Goal: Transaction & Acquisition: Purchase product/service

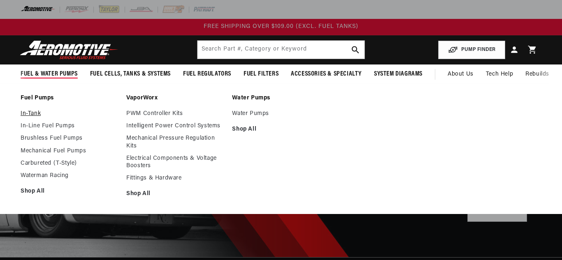
click at [35, 113] on link "In-Tank" at bounding box center [69, 113] width 97 height 7
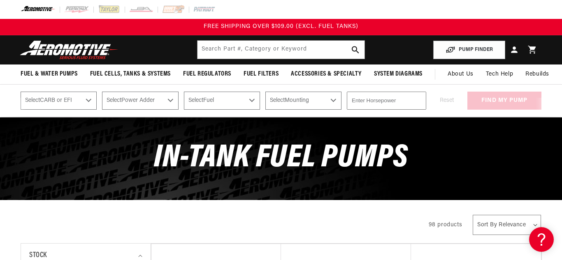
click at [90, 49] on img at bounding box center [69, 49] width 103 height 19
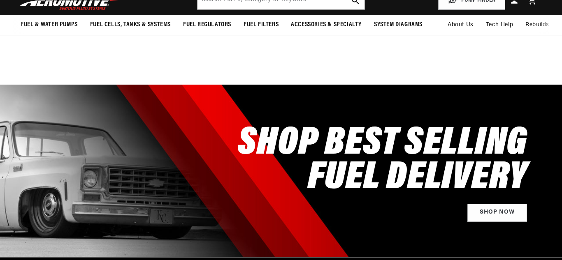
scroll to position [266, 0]
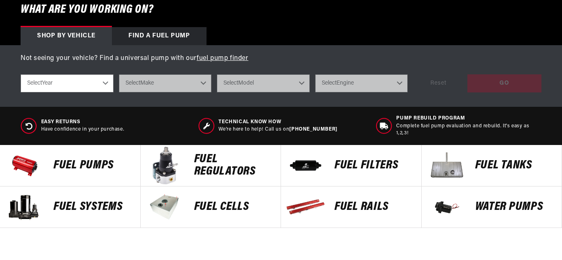
click at [108, 84] on select "Select Year 2023 2022 2021 2020 2019 2018 2017 2016 2015 2014 2013 2012 2011 20…" at bounding box center [67, 83] width 93 height 18
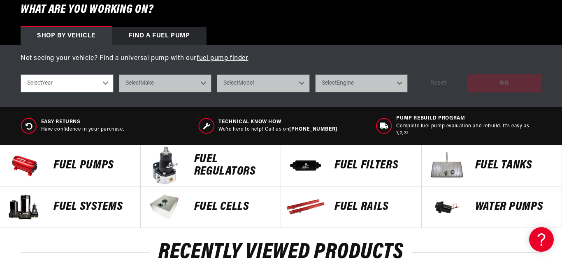
select select "2004"
click at [21, 74] on select "Select Year 2023 2022 2021 2020 2019 2018 2017 2016 2015 2014 2013 2012 2011 20…" at bounding box center [67, 83] width 93 height 18
select select "2004"
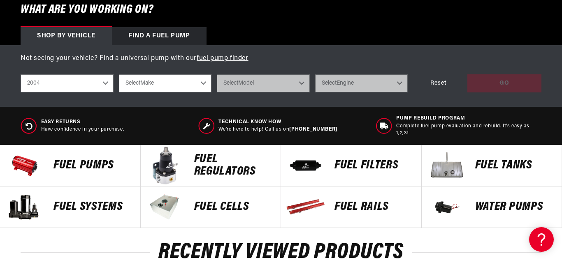
click at [205, 86] on select "Select Make Chevrolet Ford GMC Jeep Lincoln Mazda Mercury Mitsubishi Pontiac Su…" at bounding box center [165, 83] width 93 height 18
select select "Chevrolet"
click at [119, 74] on select "Select Make Chevrolet Ford GMC Jeep Lincoln Mazda Mercury Mitsubishi Pontiac Su…" at bounding box center [165, 83] width 93 height 18
select select "Chevrolet"
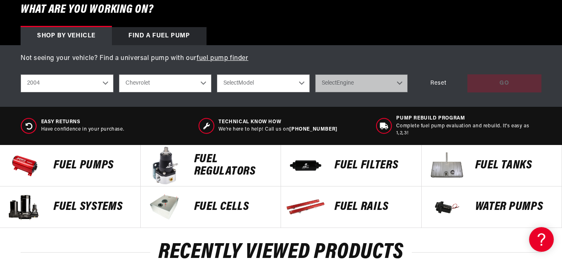
click at [268, 83] on select "Select Model Corvette Impala Monte Carlo Silverado 1500 Silverado 2500 Silverad…" at bounding box center [263, 83] width 93 height 18
select select "Silverado-1500"
click at [217, 74] on select "Select Model Corvette Impala Monte Carlo Silverado 1500 Silverado 2500 Silverad…" at bounding box center [263, 83] width 93 height 18
select select "Silverado-1500"
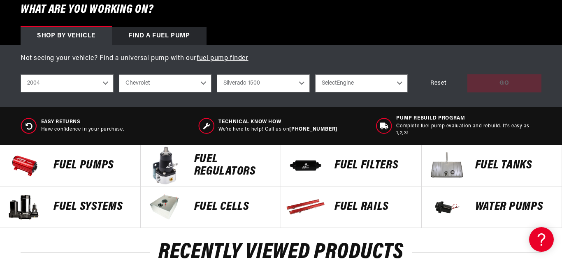
click at [384, 86] on select "Select Engine 4.8L 5.3L 6.0L" at bounding box center [361, 83] width 93 height 18
click at [346, 133] on div "Technical Know How We’re here to help! Call us on 913-808-2376" at bounding box center [280, 125] width 165 height 21
click at [397, 84] on select "Select Engine 4.8L 5.3L 6.0L" at bounding box center [361, 83] width 93 height 18
select select "6.0L"
click at [315, 74] on select "Select Engine 4.8L 5.3L 6.0L" at bounding box center [361, 83] width 93 height 18
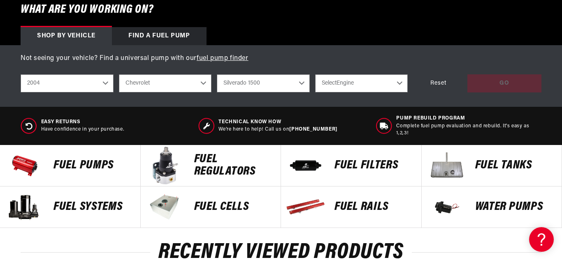
select select "6.0L"
click at [483, 80] on div "GO" at bounding box center [504, 83] width 74 height 19
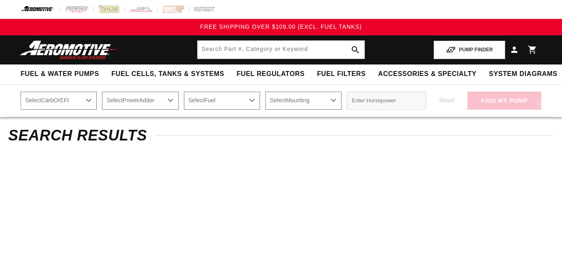
select select "2004"
select select "Silverado-1500"
select select "6.0L"
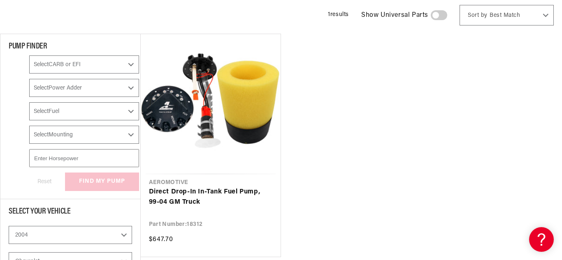
scroll to position [152, 0]
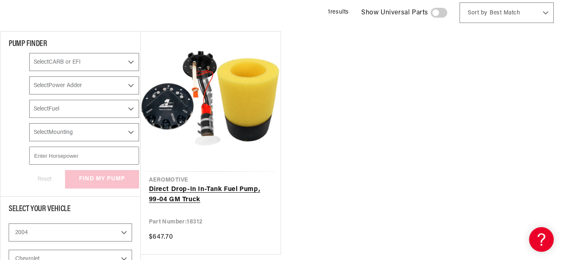
click at [194, 188] on link "Direct Drop-In In-Tank Fuel Pump, 99-04 GM Truck" at bounding box center [211, 195] width 124 height 21
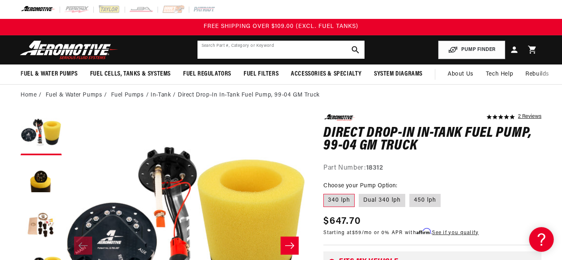
click at [292, 50] on input "text" at bounding box center [280, 50] width 167 height 18
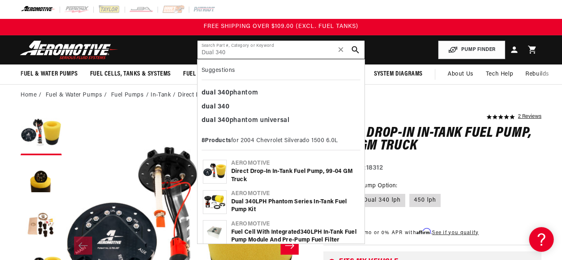
type input "Dual 340"
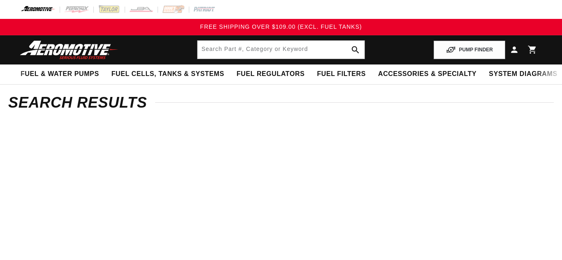
select select "2004"
select select "Silverado-1500"
select select "6.0L"
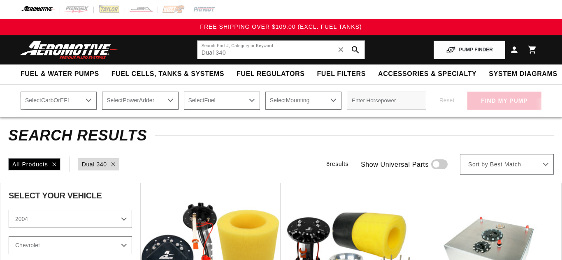
type input "Dual 340"
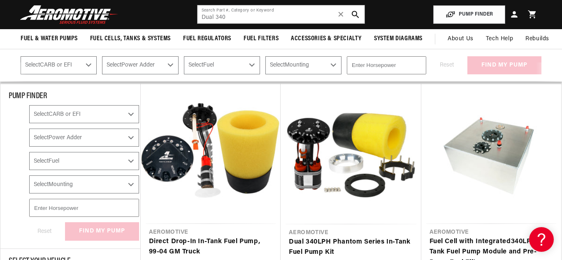
scroll to position [100, 0]
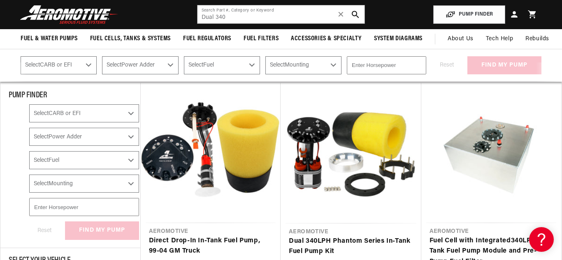
click at [55, 14] on img at bounding box center [69, 14] width 103 height 19
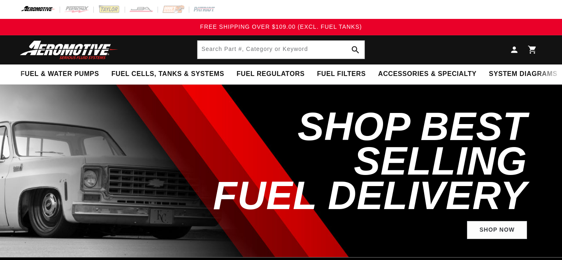
select select "2004"
select select "Silverado-1500"
select select "6.0L"
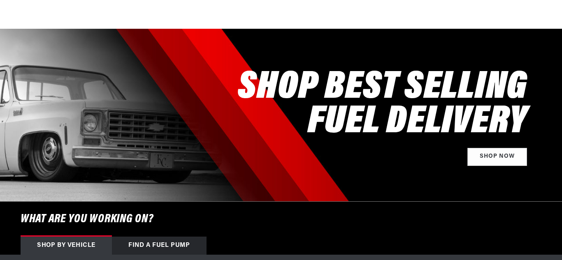
scroll to position [285, 0]
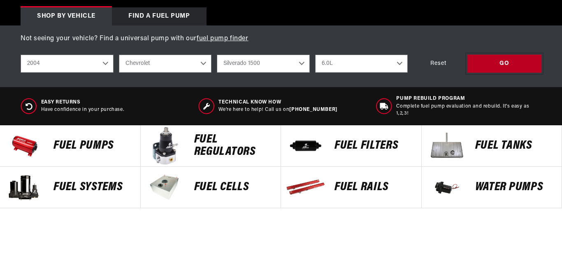
click at [511, 62] on div "GO" at bounding box center [504, 64] width 74 height 19
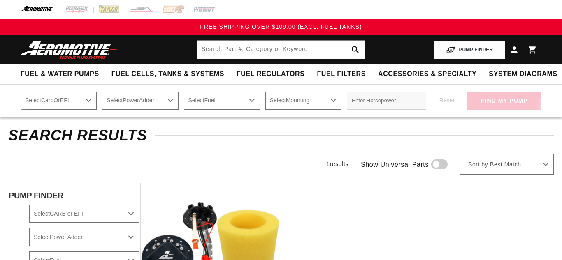
select select "2004"
select select "Silverado-1500"
select select "6.0L"
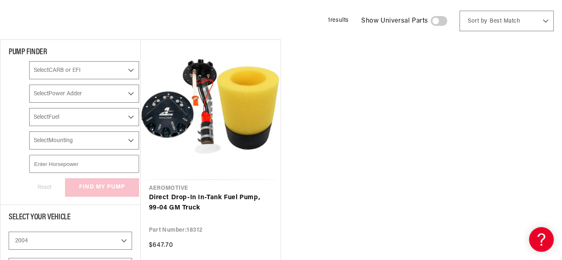
scroll to position [148, 0]
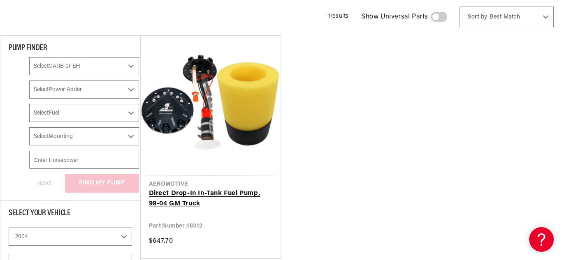
click at [167, 196] on link "Direct Drop-In In-Tank Fuel Pump, 99-04 GM Truck" at bounding box center [211, 199] width 124 height 21
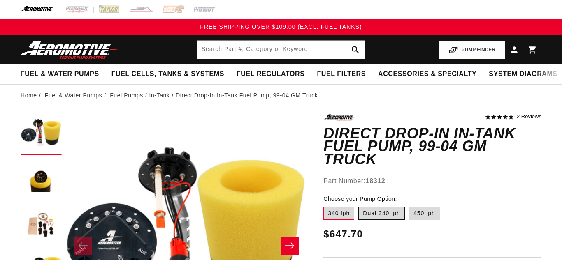
click at [386, 207] on label "Dual 340 lph" at bounding box center [381, 213] width 46 height 13
click at [359, 206] on input "Dual 340 lph" at bounding box center [358, 206] width 0 height 0
radio input "true"
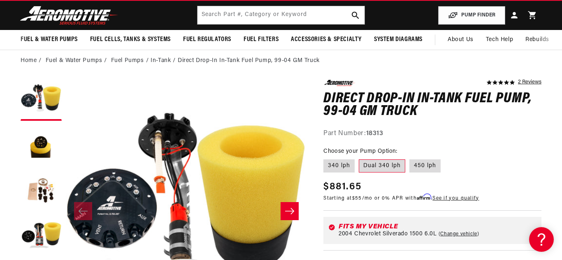
click at [482, 138] on div "Part Number: 18313" at bounding box center [432, 134] width 218 height 11
